Goal: Task Accomplishment & Management: Use online tool/utility

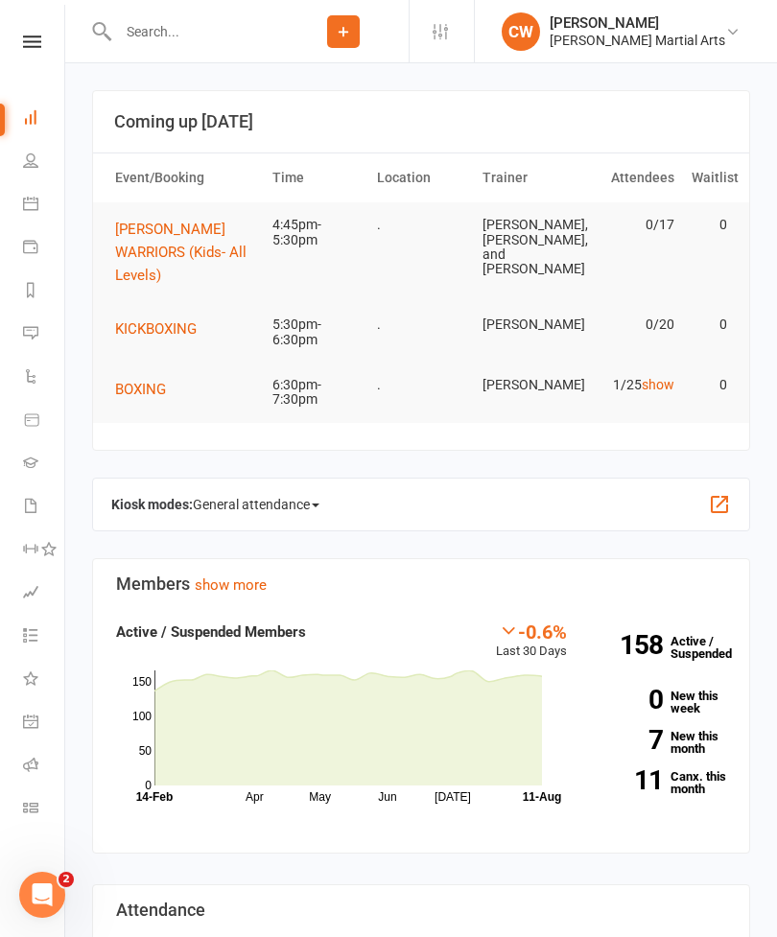
click at [153, 239] on button "[PERSON_NAME] WARRIORS (Kids- All Levels)" at bounding box center [185, 252] width 140 height 69
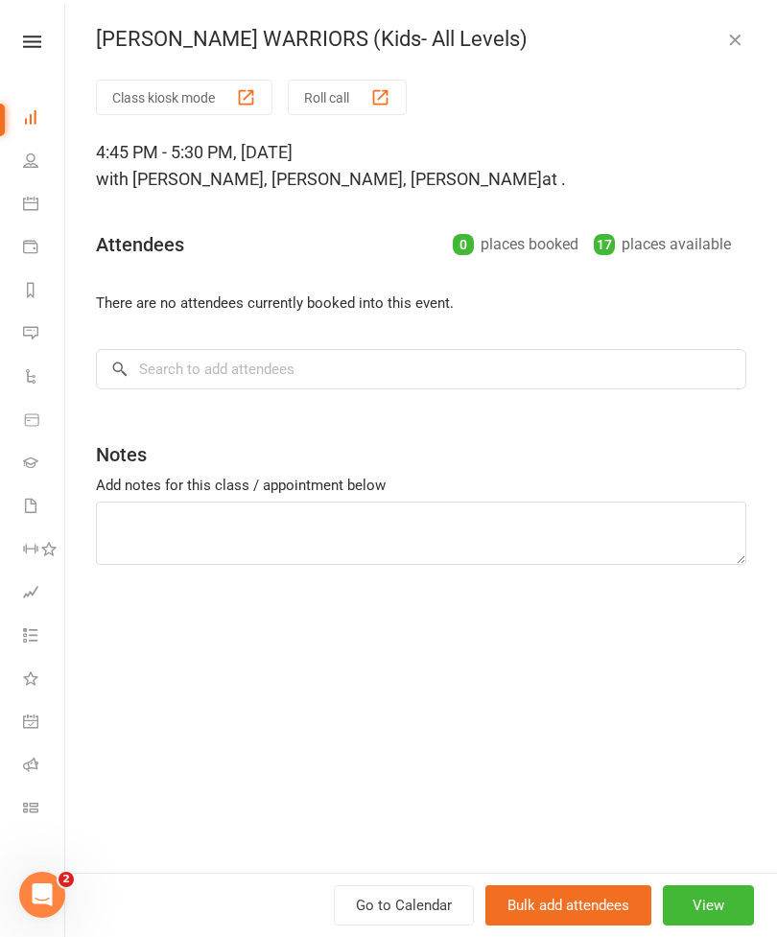
click at [151, 88] on button "Class kiosk mode" at bounding box center [184, 97] width 176 height 35
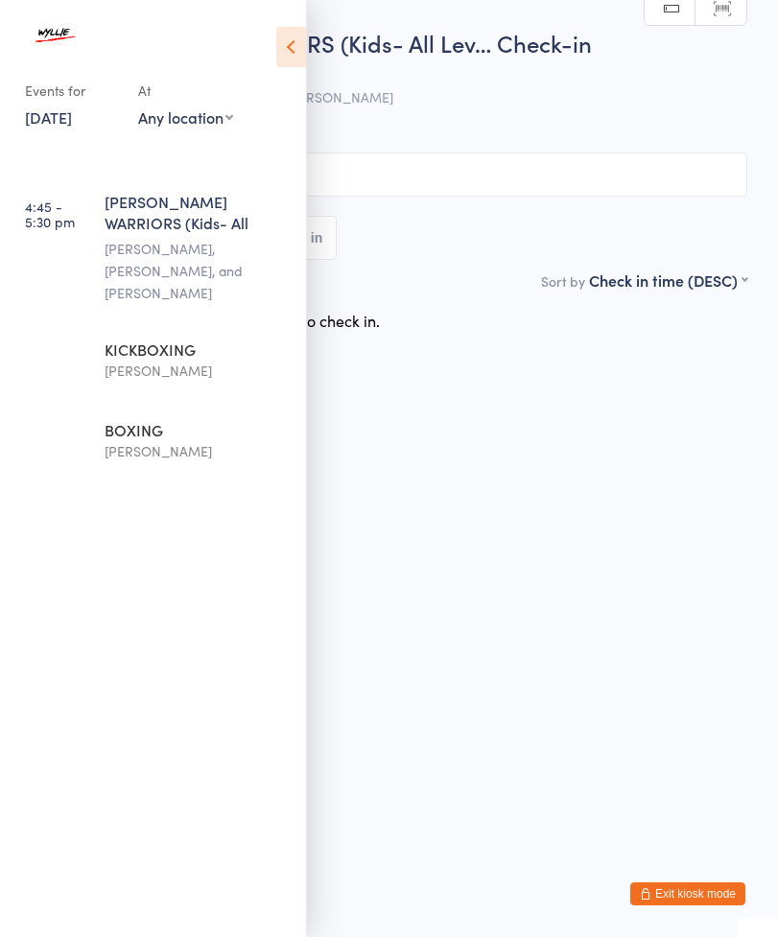
click at [284, 53] on icon at bounding box center [291, 47] width 30 height 40
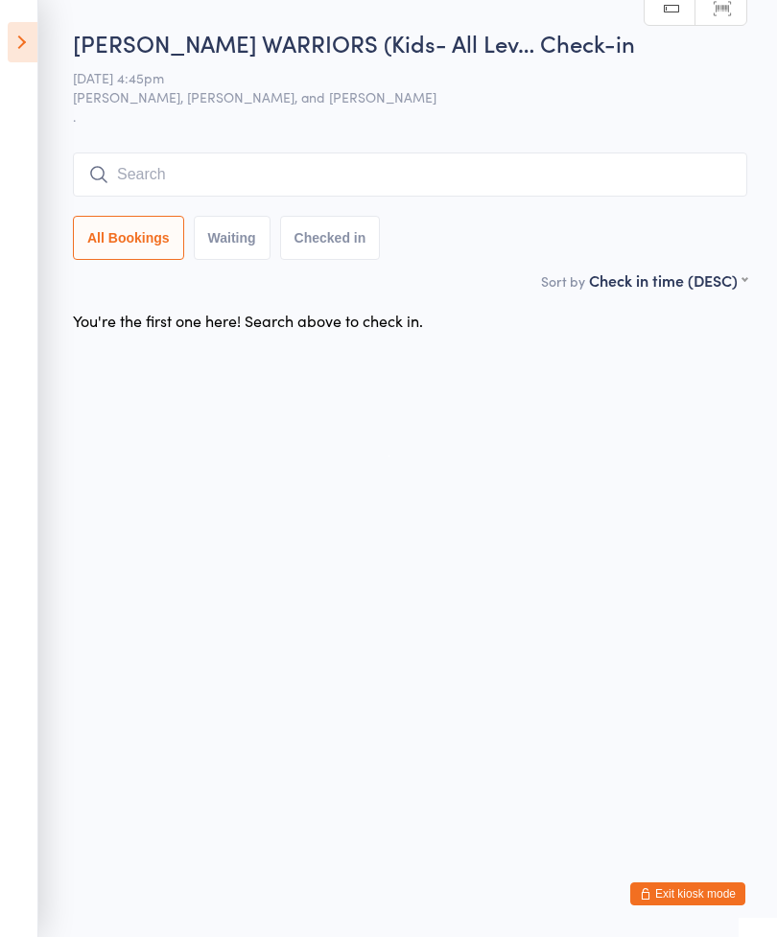
click at [130, 176] on input "search" at bounding box center [410, 174] width 674 height 44
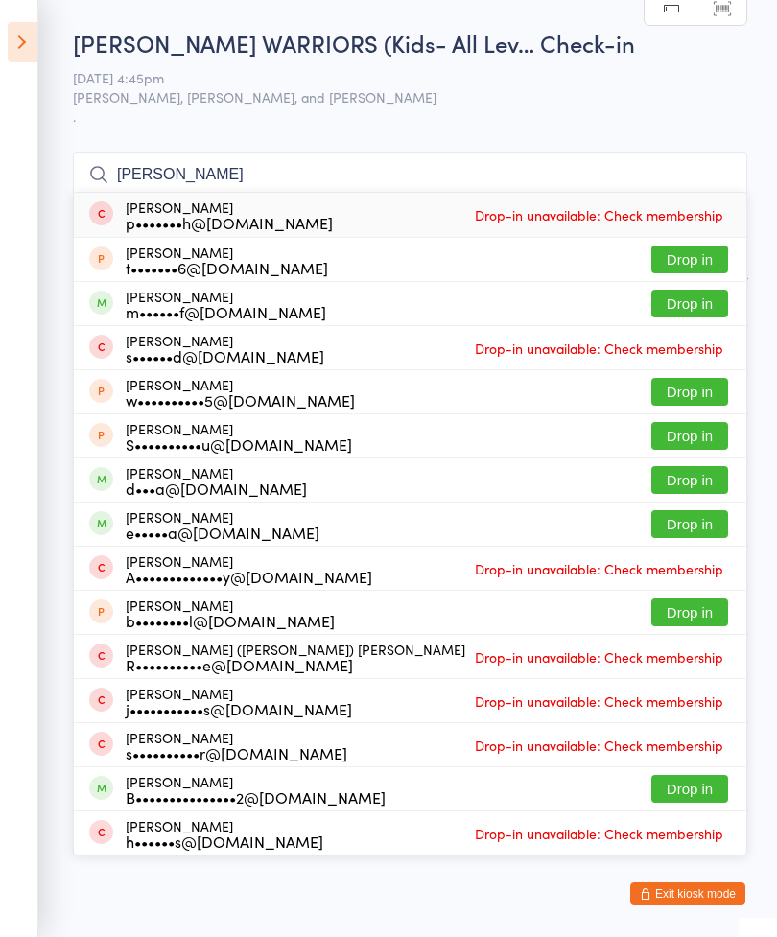
type input "[PERSON_NAME]"
click at [711, 522] on button "Drop in" at bounding box center [689, 524] width 77 height 28
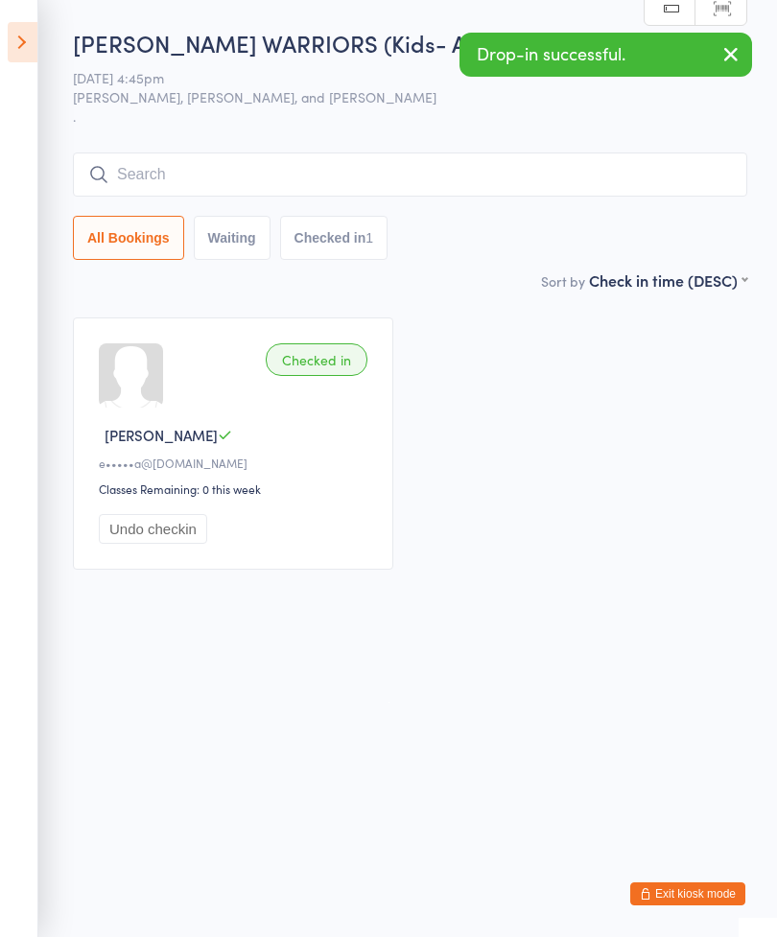
type input "w"
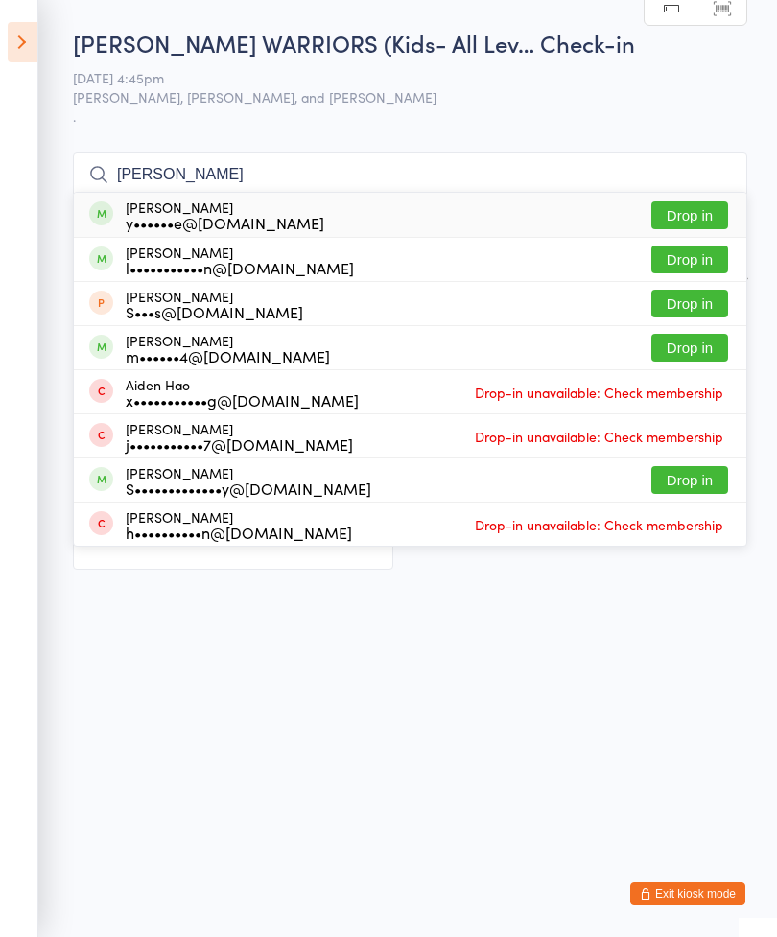
type input "hayden"
click at [704, 220] on button "Drop in" at bounding box center [689, 215] width 77 height 28
